Goal: Task Accomplishment & Management: Use online tool/utility

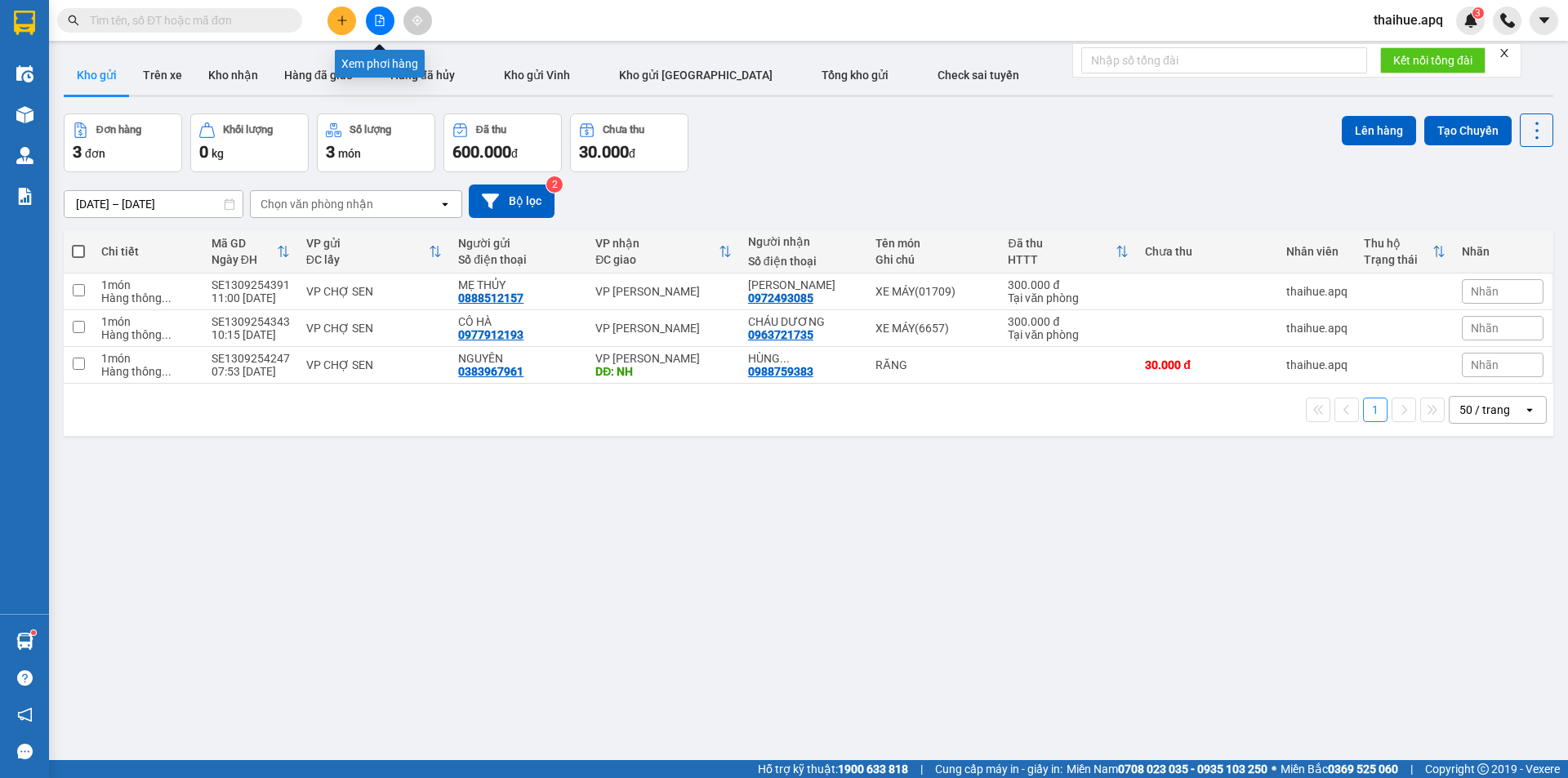
click at [377, 17] on icon "file-add" at bounding box center [380, 21] width 12 height 12
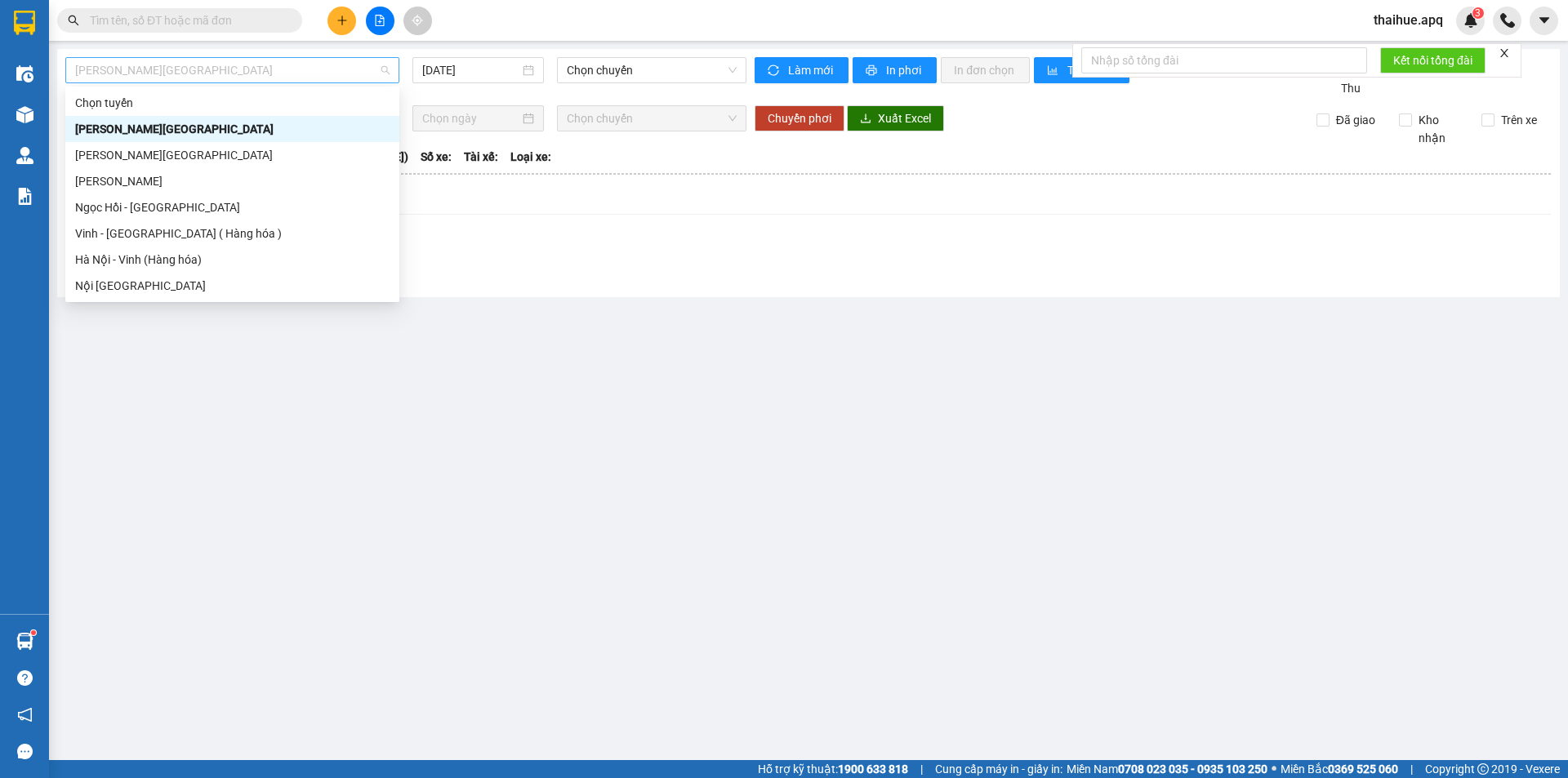
click at [213, 72] on span "[PERSON_NAME][GEOGRAPHIC_DATA]" at bounding box center [233, 70] width 315 height 25
click at [115, 239] on div "Vinh - [GEOGRAPHIC_DATA] ( Hàng hóa )" at bounding box center [233, 234] width 315 height 18
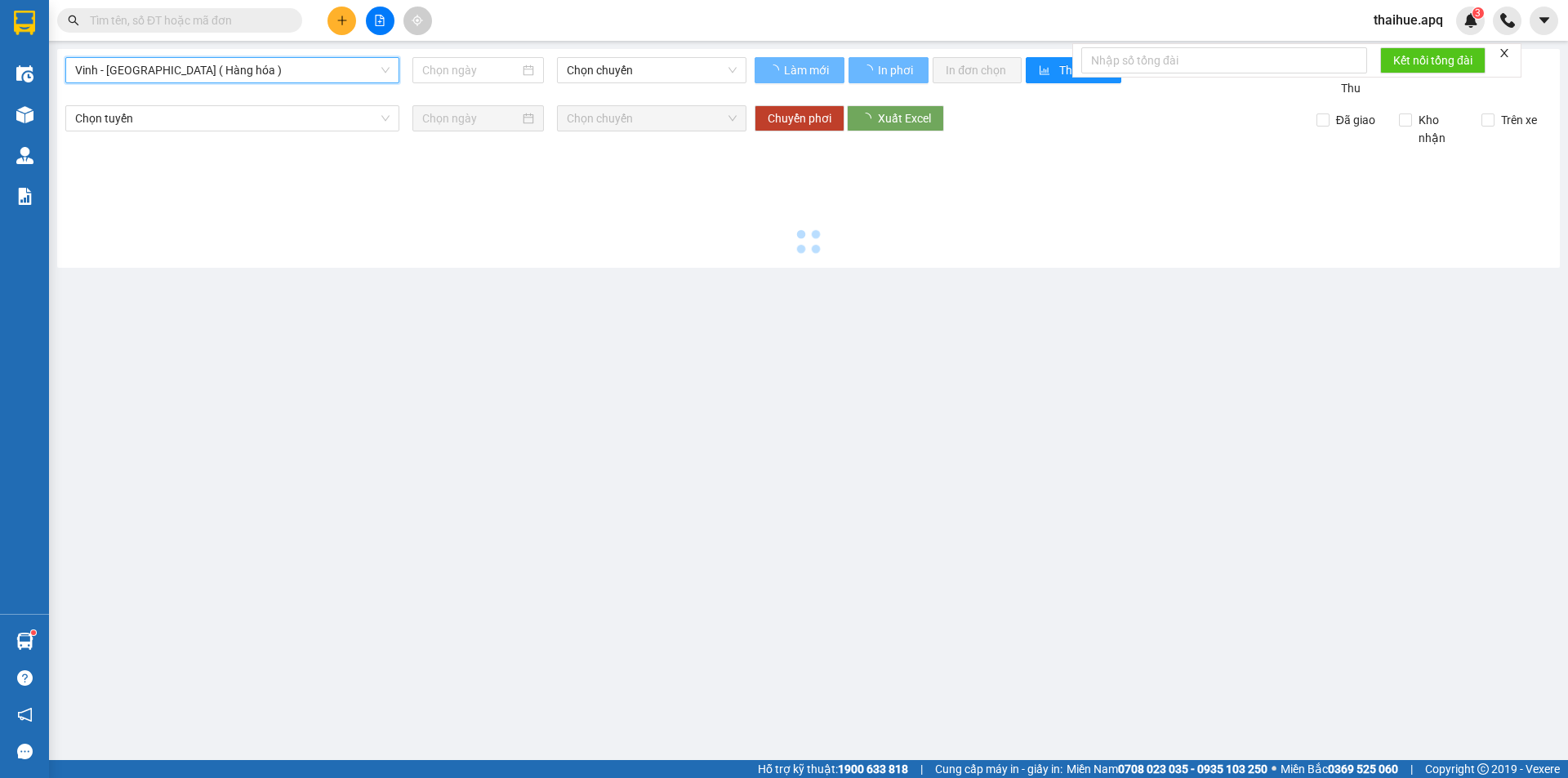
type input "[DATE]"
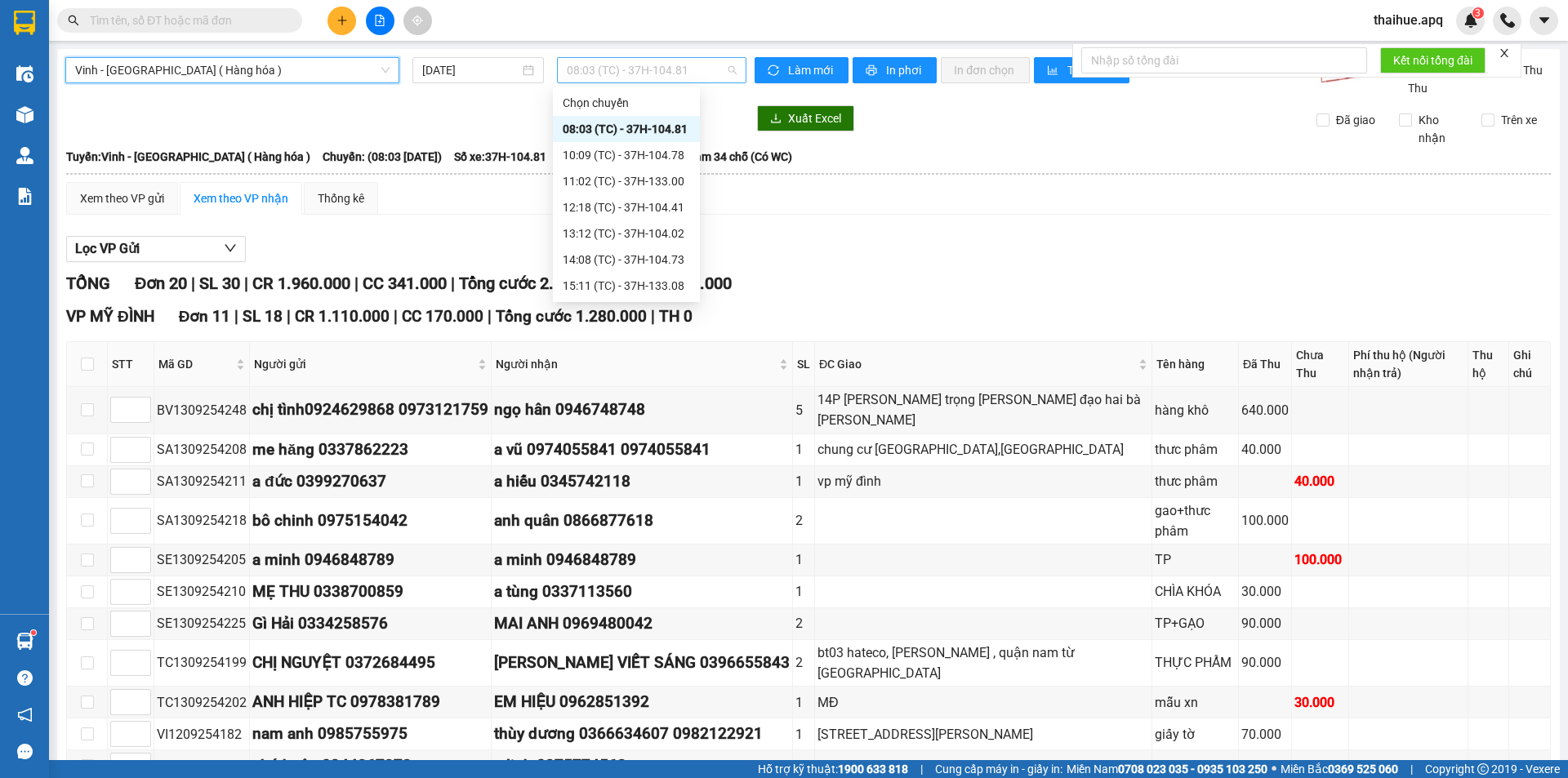
click at [690, 66] on span "08:03 (TC) - 37H-104.81" at bounding box center [652, 70] width 170 height 25
drag, startPoint x: 785, startPoint y: 227, endPoint x: 775, endPoint y: 225, distance: 10.2
